Goal: Navigation & Orientation: Find specific page/section

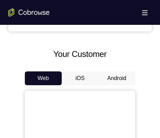
scroll to position [293, 0]
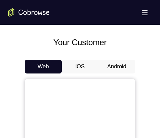
click at [109, 66] on button "Android" at bounding box center [116, 67] width 37 height 14
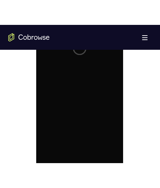
scroll to position [0, 0]
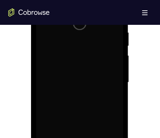
drag, startPoint x: 98, startPoint y: 137, endPoint x: 95, endPoint y: 160, distance: 23.0
click at [95, 138] on div at bounding box center [79, 82] width 87 height 193
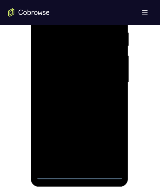
click at [80, 138] on div at bounding box center [79, 82] width 87 height 193
drag, startPoint x: 84, startPoint y: 104, endPoint x: 33, endPoint y: 97, distance: 51.5
click at [33, 97] on div at bounding box center [80, 84] width 98 height 206
click at [106, 138] on div at bounding box center [79, 82] width 87 height 193
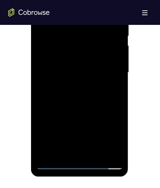
scroll to position [396, 0]
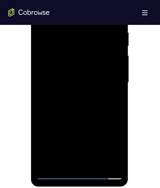
click at [111, 137] on div at bounding box center [79, 82] width 87 height 193
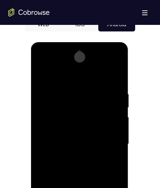
scroll to position [327, 0]
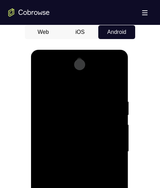
click at [79, 83] on div at bounding box center [79, 151] width 87 height 193
click at [51, 67] on div at bounding box center [79, 151] width 87 height 193
click at [86, 111] on div at bounding box center [79, 151] width 87 height 193
click at [54, 92] on div at bounding box center [79, 151] width 87 height 193
click at [66, 125] on div at bounding box center [79, 151] width 87 height 193
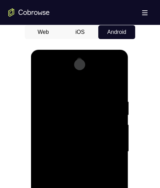
click at [114, 83] on div at bounding box center [79, 151] width 87 height 193
click at [109, 138] on div at bounding box center [79, 151] width 87 height 193
click at [53, 129] on div at bounding box center [79, 151] width 87 height 193
click at [54, 129] on div at bounding box center [79, 151] width 87 height 193
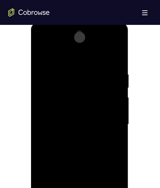
scroll to position [396, 0]
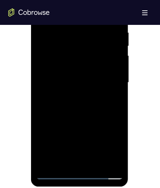
click at [116, 138] on div at bounding box center [79, 82] width 87 height 193
click at [44, 78] on div at bounding box center [79, 82] width 87 height 193
click at [103, 98] on div at bounding box center [79, 82] width 87 height 193
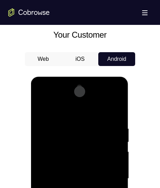
scroll to position [293, 0]
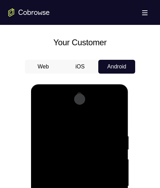
drag, startPoint x: 69, startPoint y: 134, endPoint x: 70, endPoint y: 152, distance: 17.6
click at [70, 138] on div at bounding box center [79, 185] width 87 height 193
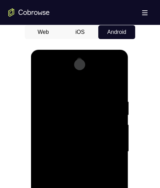
scroll to position [362, 0]
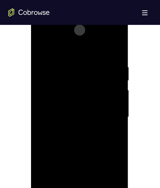
click at [60, 133] on div at bounding box center [79, 116] width 87 height 193
drag, startPoint x: 60, startPoint y: 133, endPoint x: 41, endPoint y: 103, distance: 35.4
click at [41, 103] on div at bounding box center [79, 116] width 87 height 193
click at [66, 138] on div at bounding box center [79, 116] width 87 height 193
click at [71, 138] on div at bounding box center [79, 116] width 87 height 193
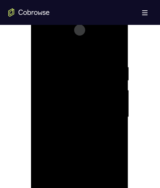
click at [68, 86] on div at bounding box center [79, 116] width 87 height 193
click at [105, 136] on div at bounding box center [79, 116] width 87 height 193
click at [76, 121] on div at bounding box center [79, 116] width 87 height 193
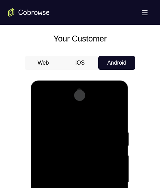
scroll to position [293, 0]
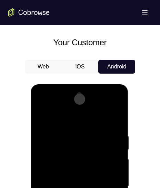
click at [111, 103] on div at bounding box center [79, 185] width 87 height 193
click at [49, 102] on div at bounding box center [79, 185] width 87 height 193
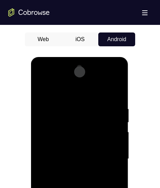
scroll to position [327, 0]
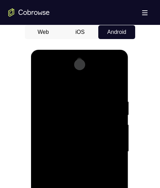
click at [109, 138] on div at bounding box center [79, 151] width 87 height 193
click at [107, 138] on div at bounding box center [79, 151] width 87 height 193
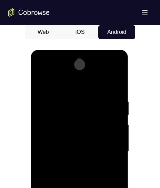
scroll to position [362, 0]
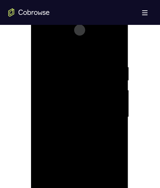
click at [86, 117] on div at bounding box center [79, 116] width 87 height 193
click at [75, 129] on div at bounding box center [79, 116] width 87 height 193
click at [89, 105] on div at bounding box center [79, 116] width 87 height 193
